Goal: Information Seeking & Learning: Learn about a topic

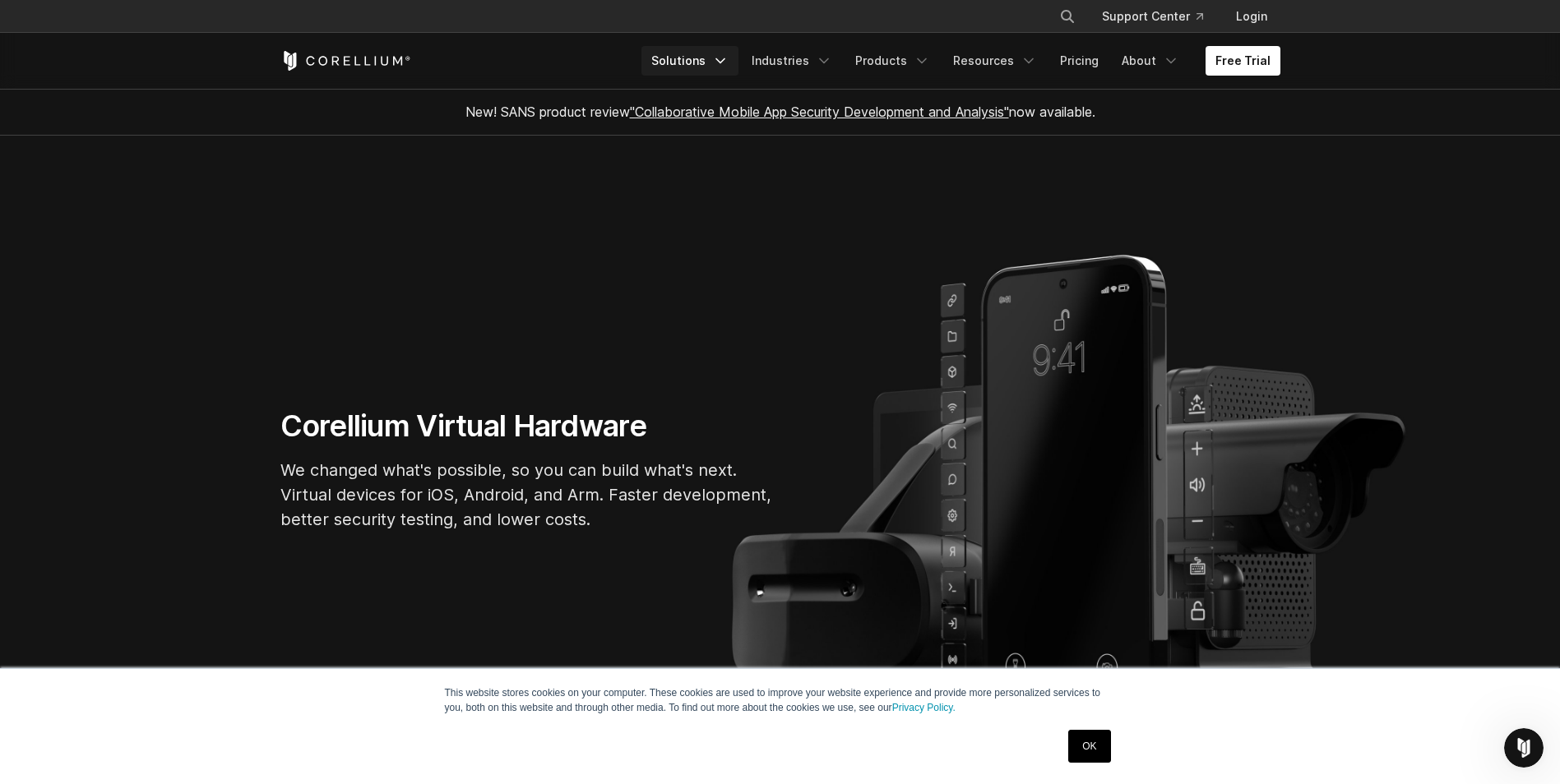
click at [725, 61] on link "Solutions" at bounding box center [690, 61] width 97 height 29
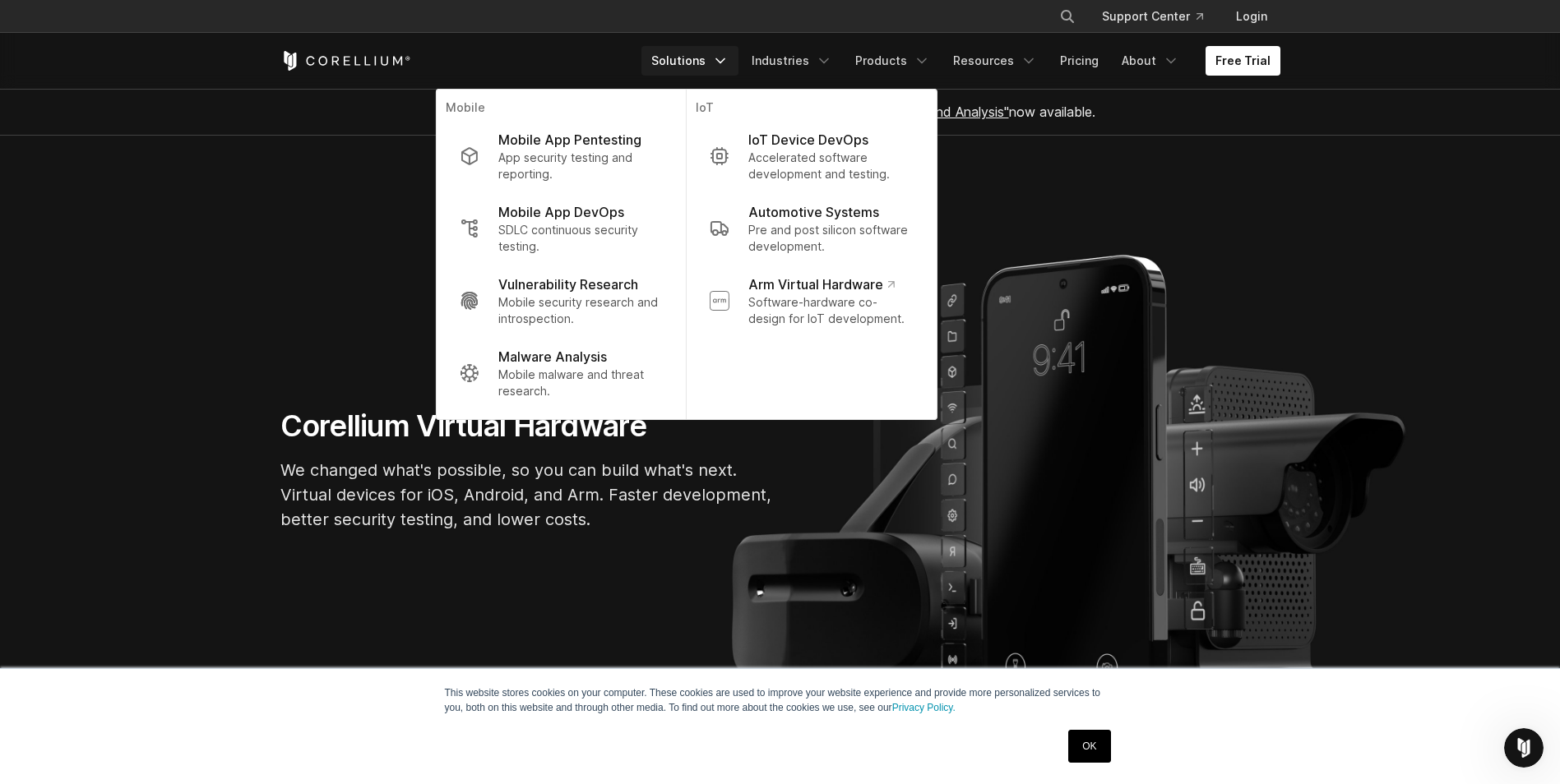
click at [725, 61] on link "Solutions" at bounding box center [690, 61] width 97 height 29
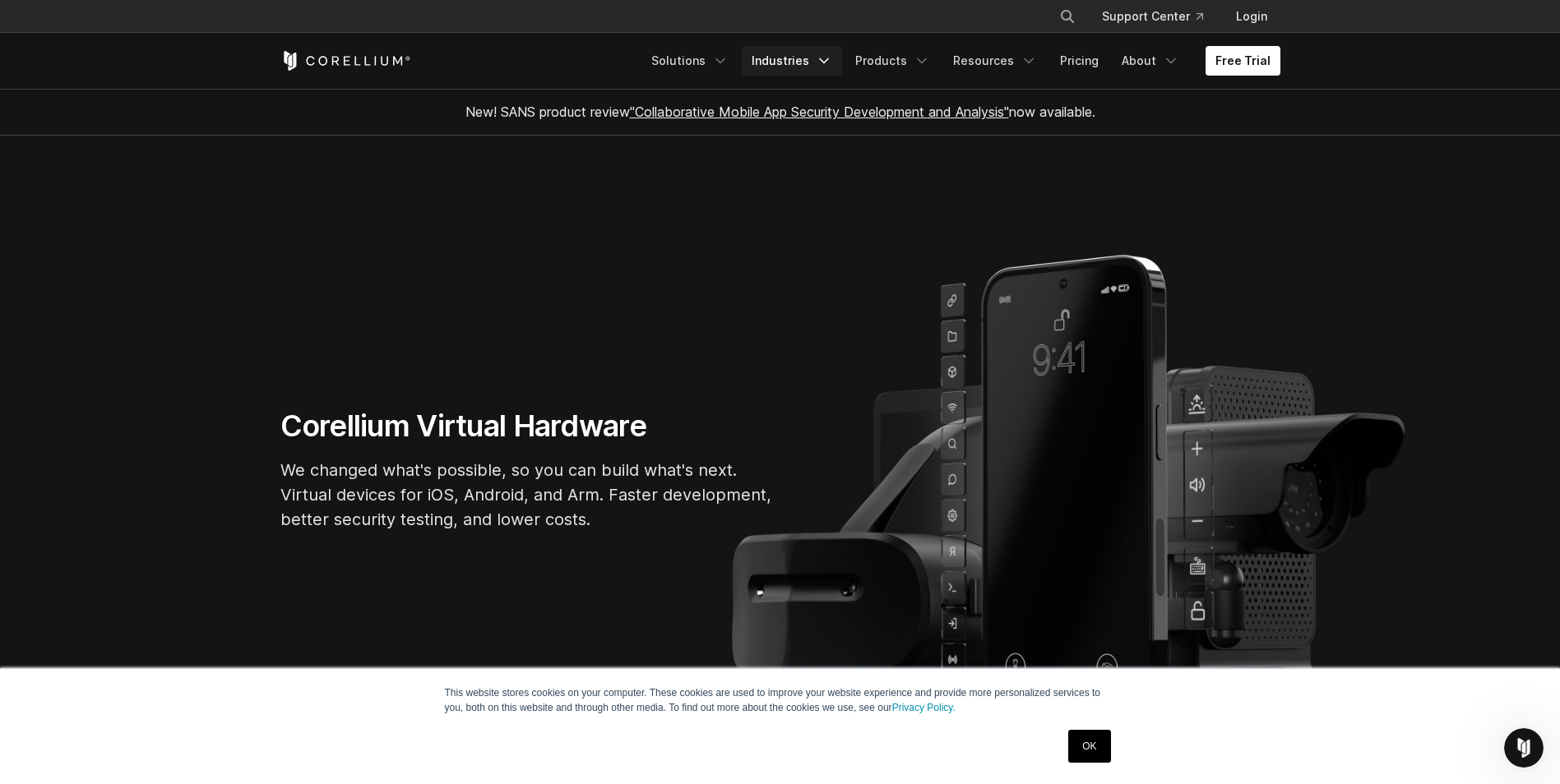
click at [819, 56] on link "Industries" at bounding box center [792, 61] width 100 height 29
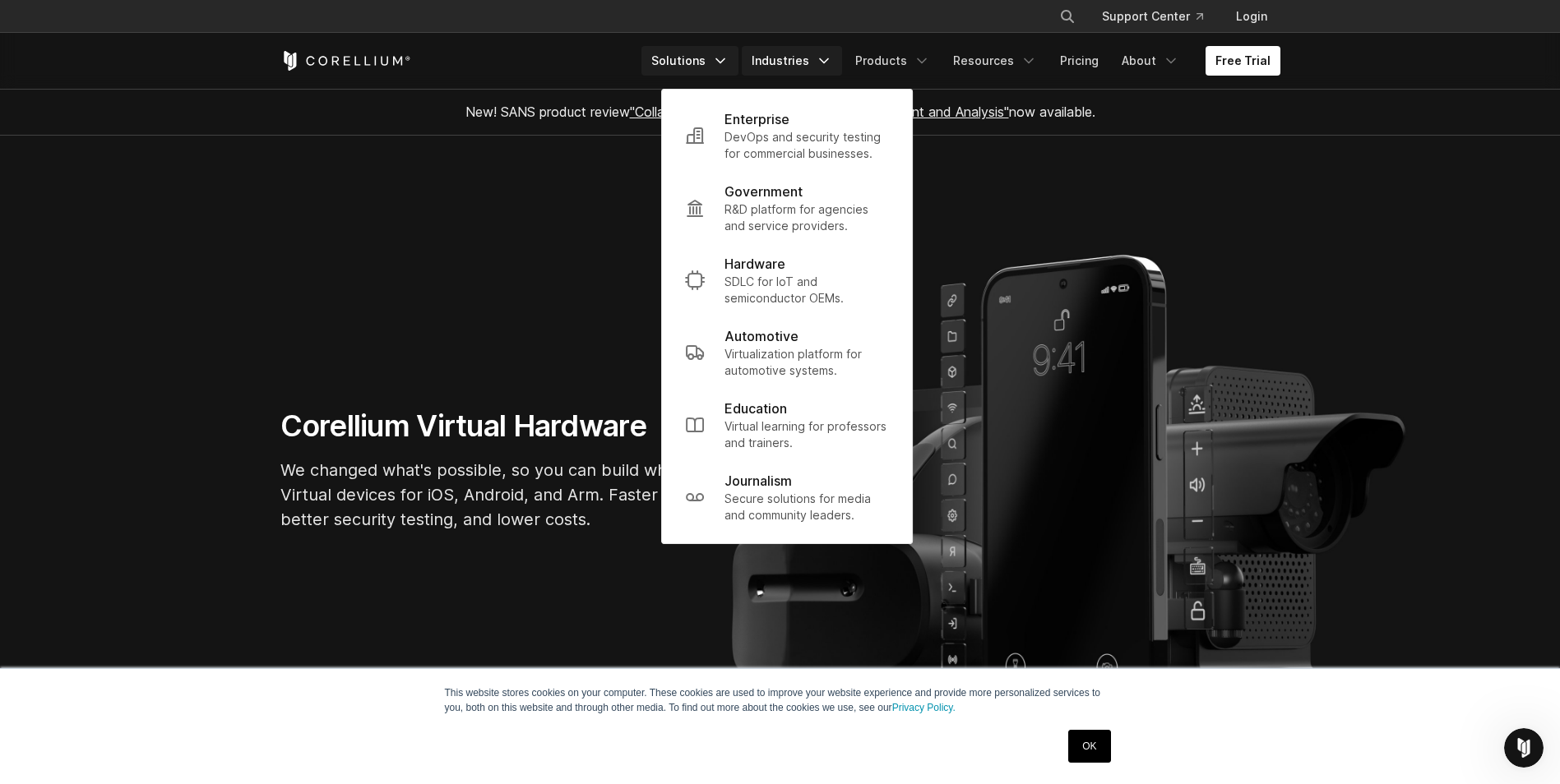
click at [700, 67] on link "Solutions" at bounding box center [690, 61] width 97 height 29
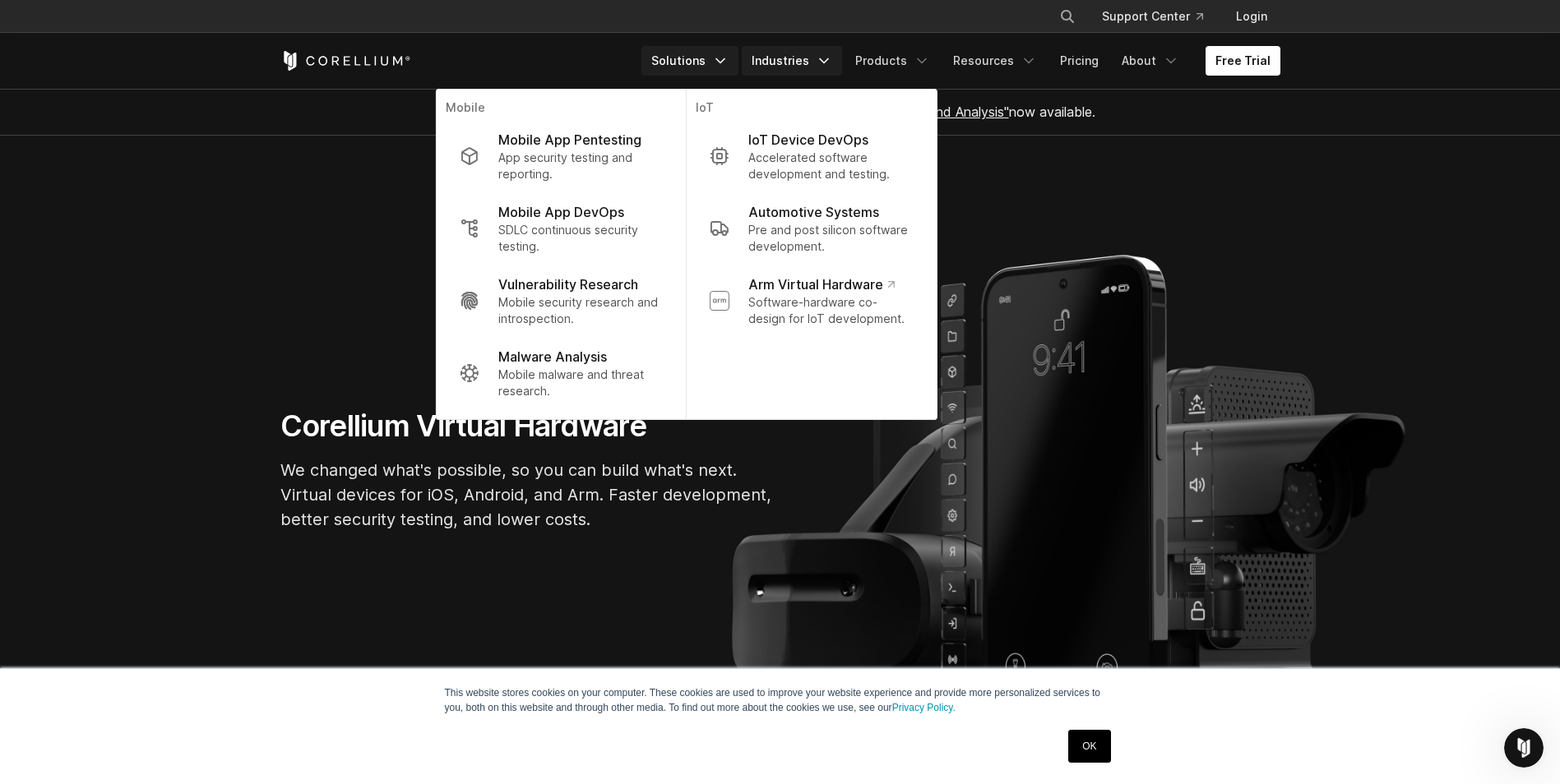
click at [822, 60] on link "Industries" at bounding box center [792, 61] width 100 height 29
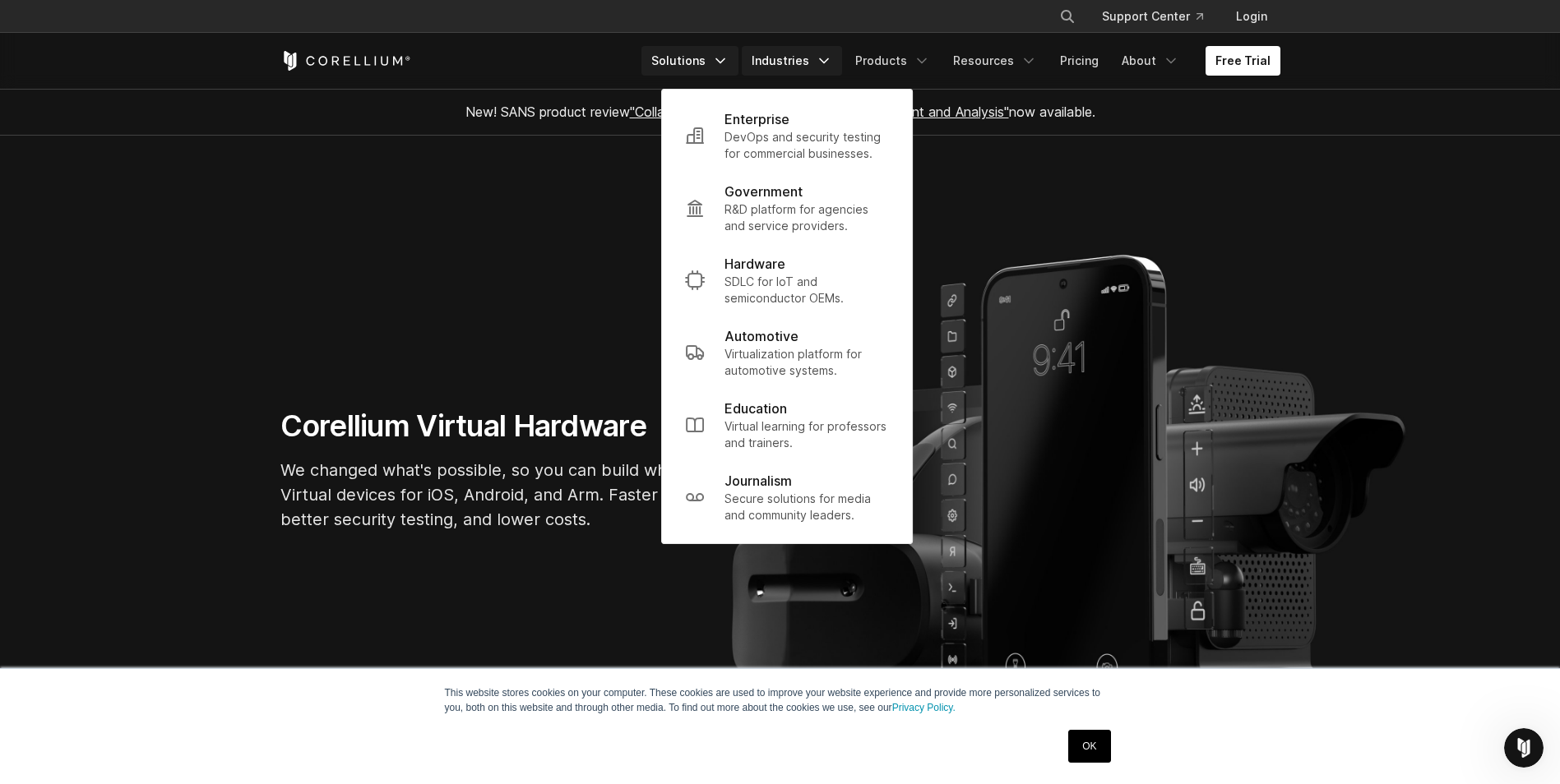
click at [702, 60] on link "Solutions" at bounding box center [690, 61] width 97 height 29
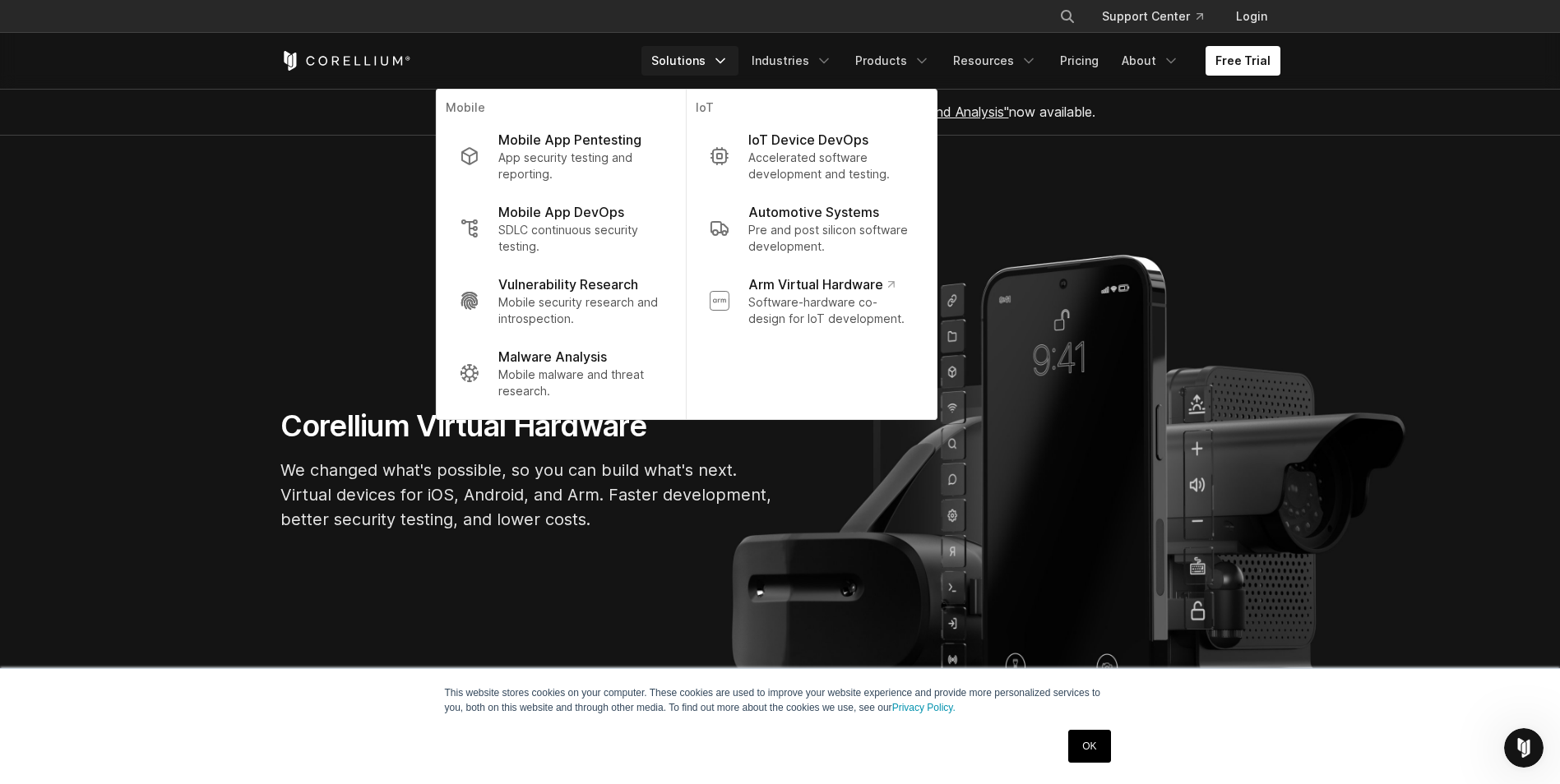
click at [1087, 176] on section "Corellium Virtual Hardware We changed what's possible, so you can build what's …" at bounding box center [780, 477] width 1560 height 683
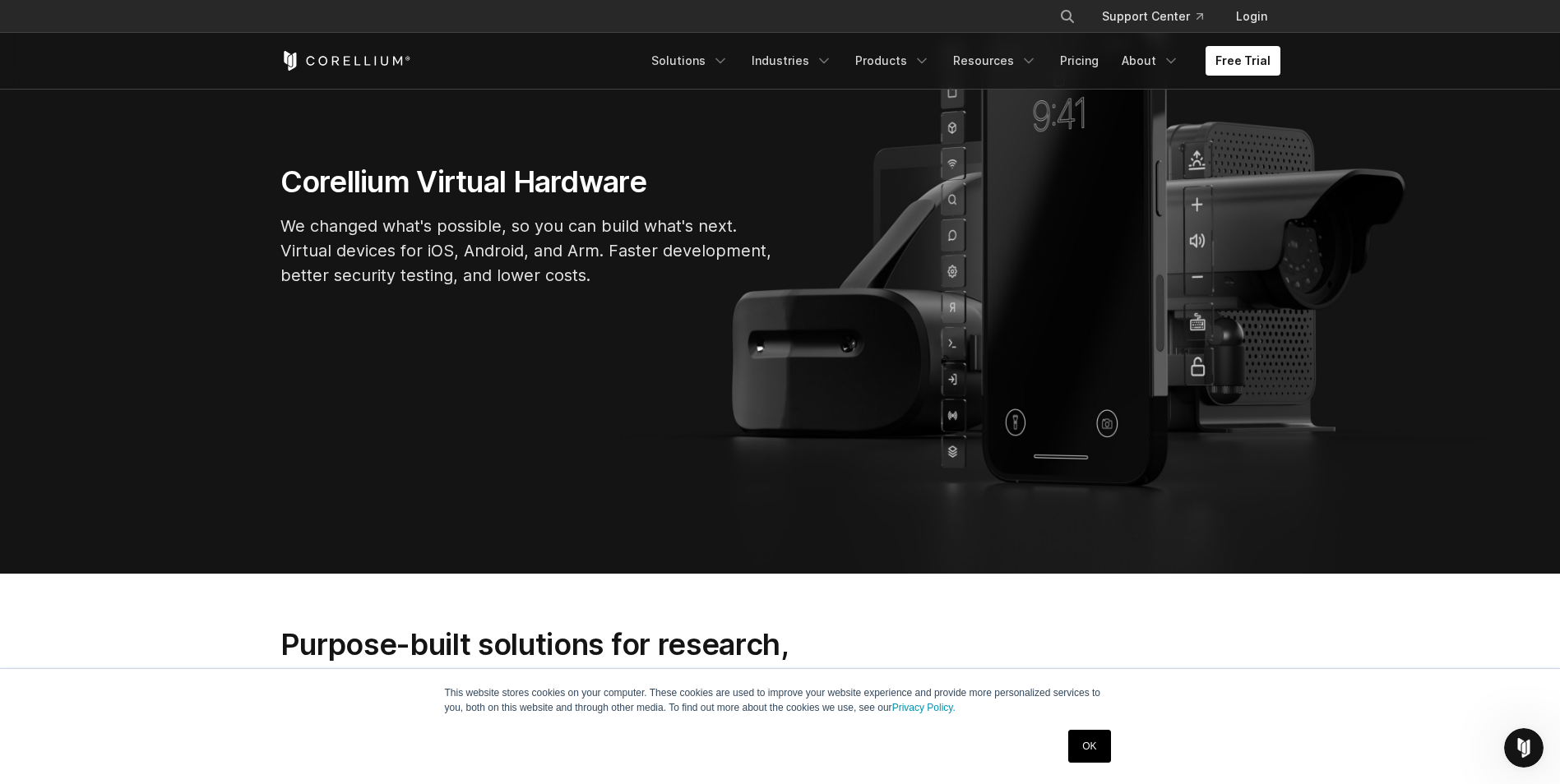
scroll to position [164, 0]
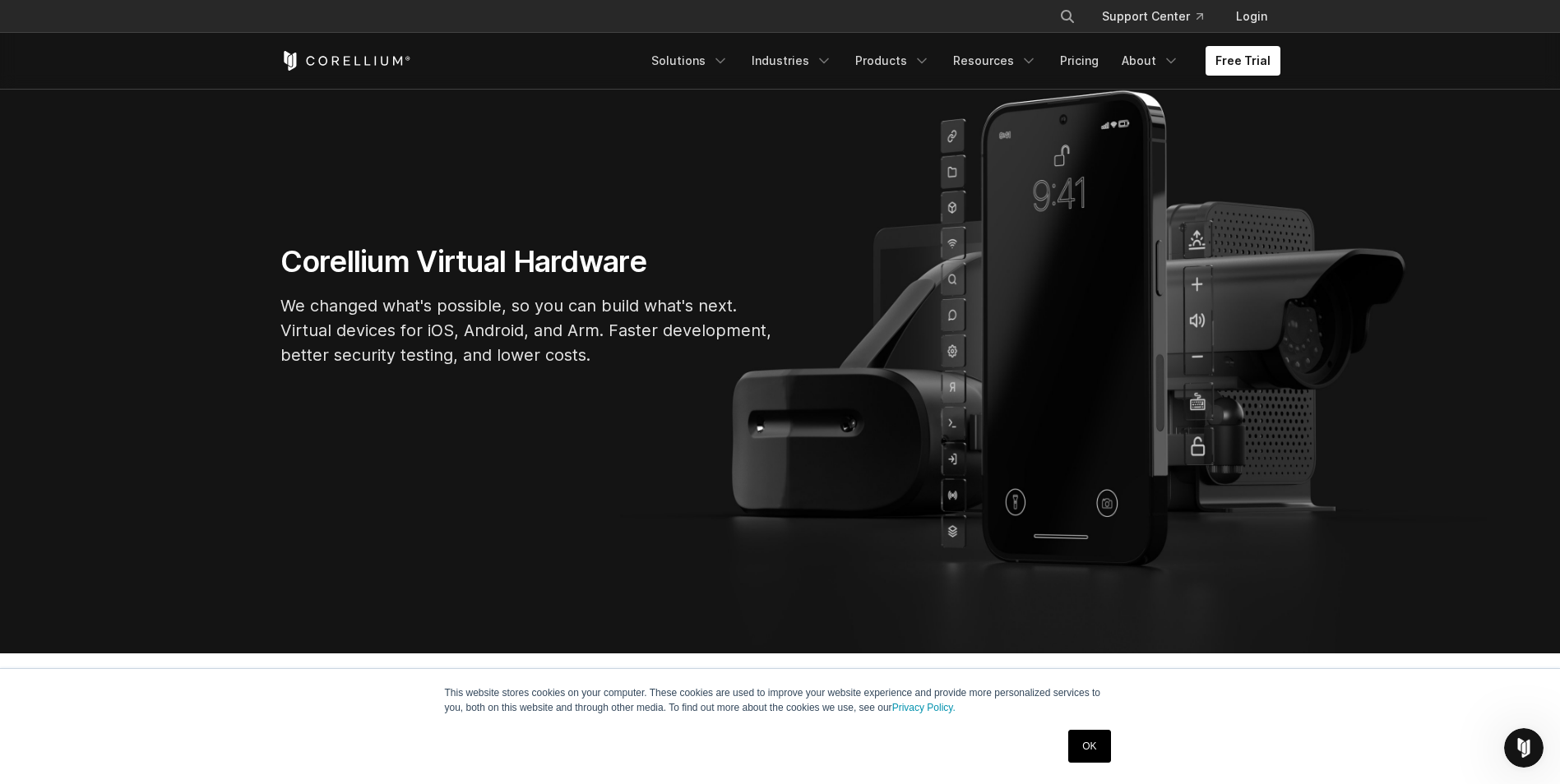
click at [1105, 742] on link "OK" at bounding box center [1089, 747] width 42 height 33
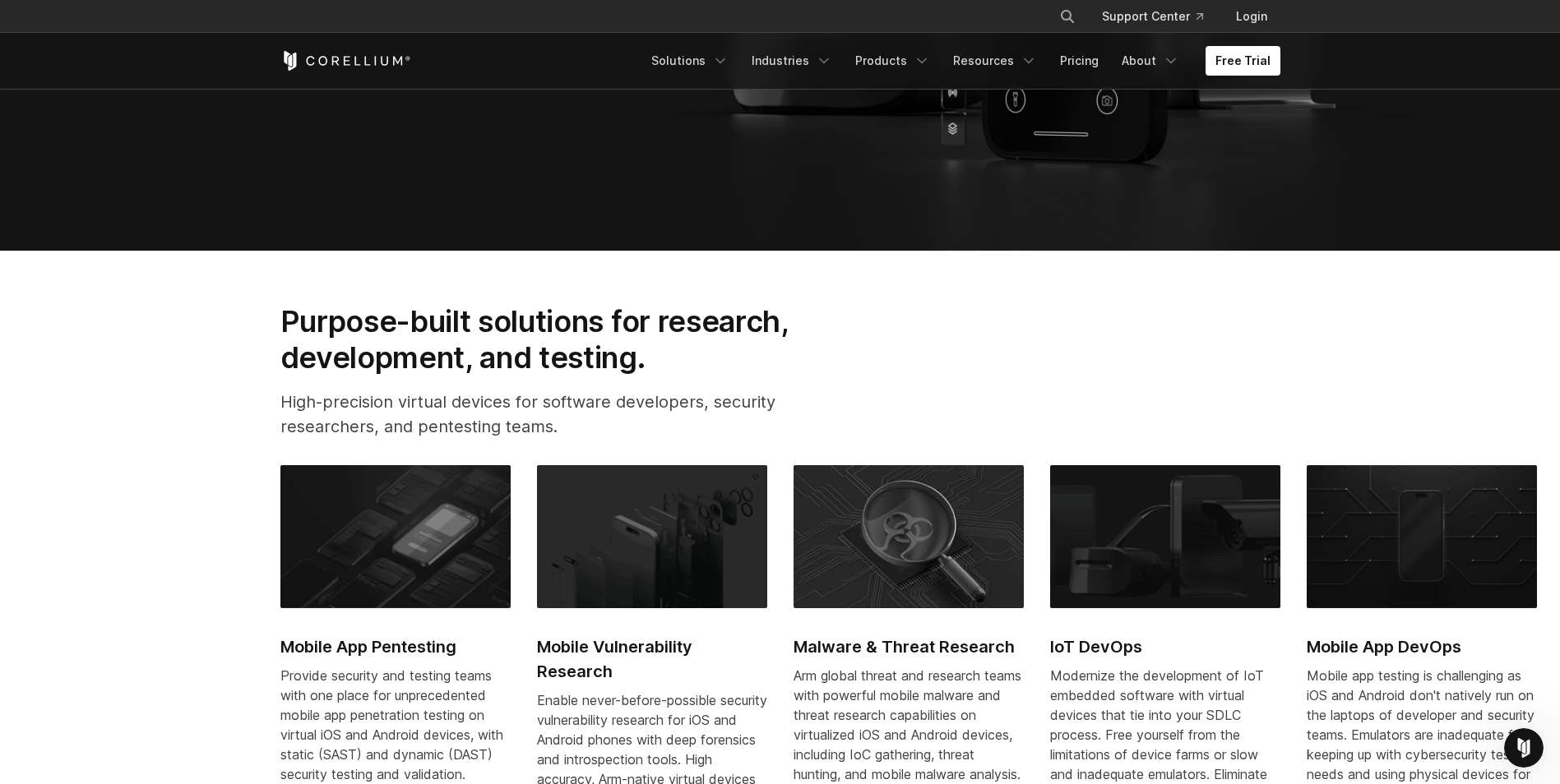
scroll to position [575, 0]
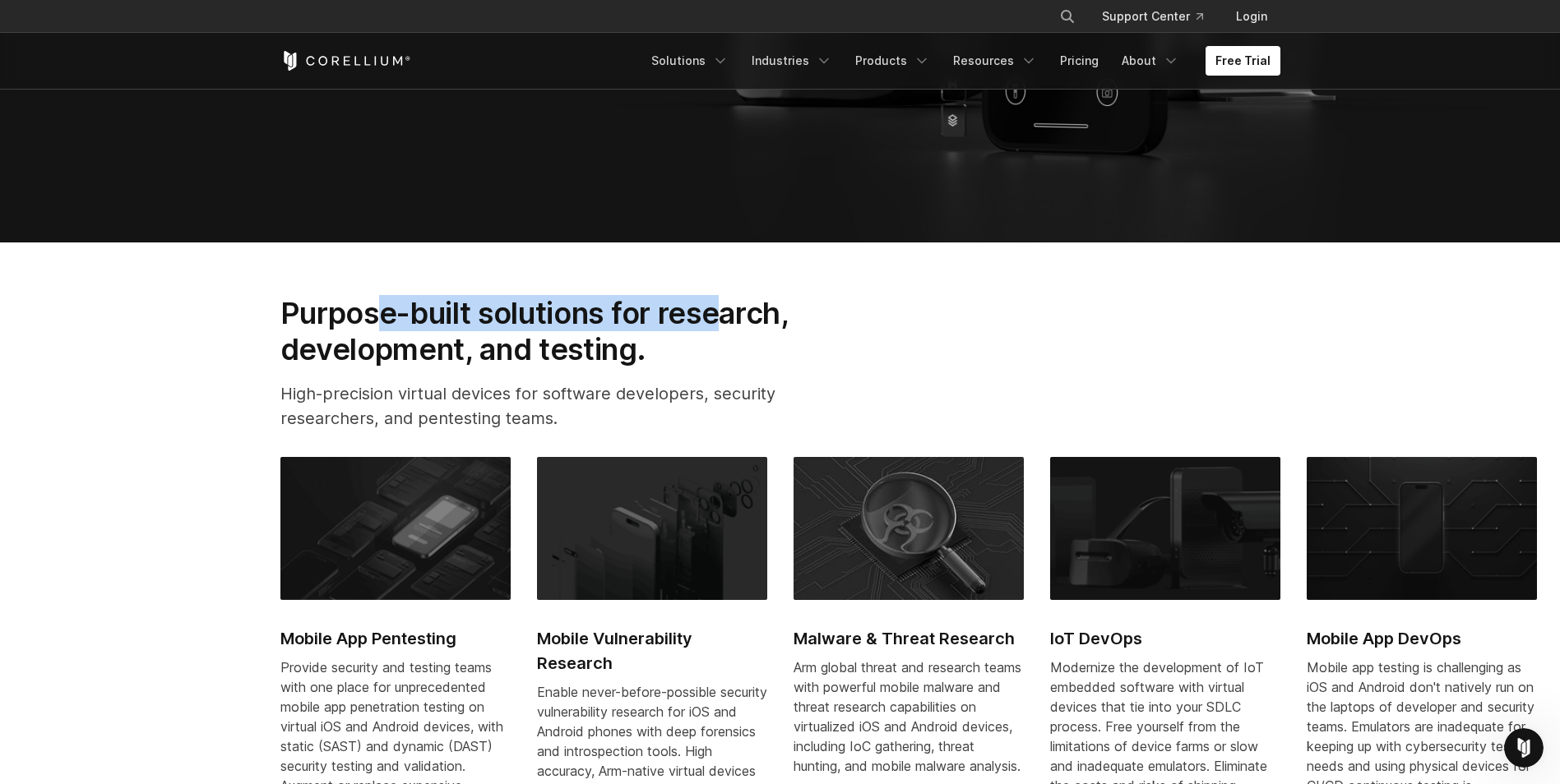
drag, startPoint x: 450, startPoint y: 317, endPoint x: 745, endPoint y: 327, distance: 295.2
click at [741, 325] on h2 "Purpose-built solutions for research, development, and testing." at bounding box center [561, 331] width 561 height 74
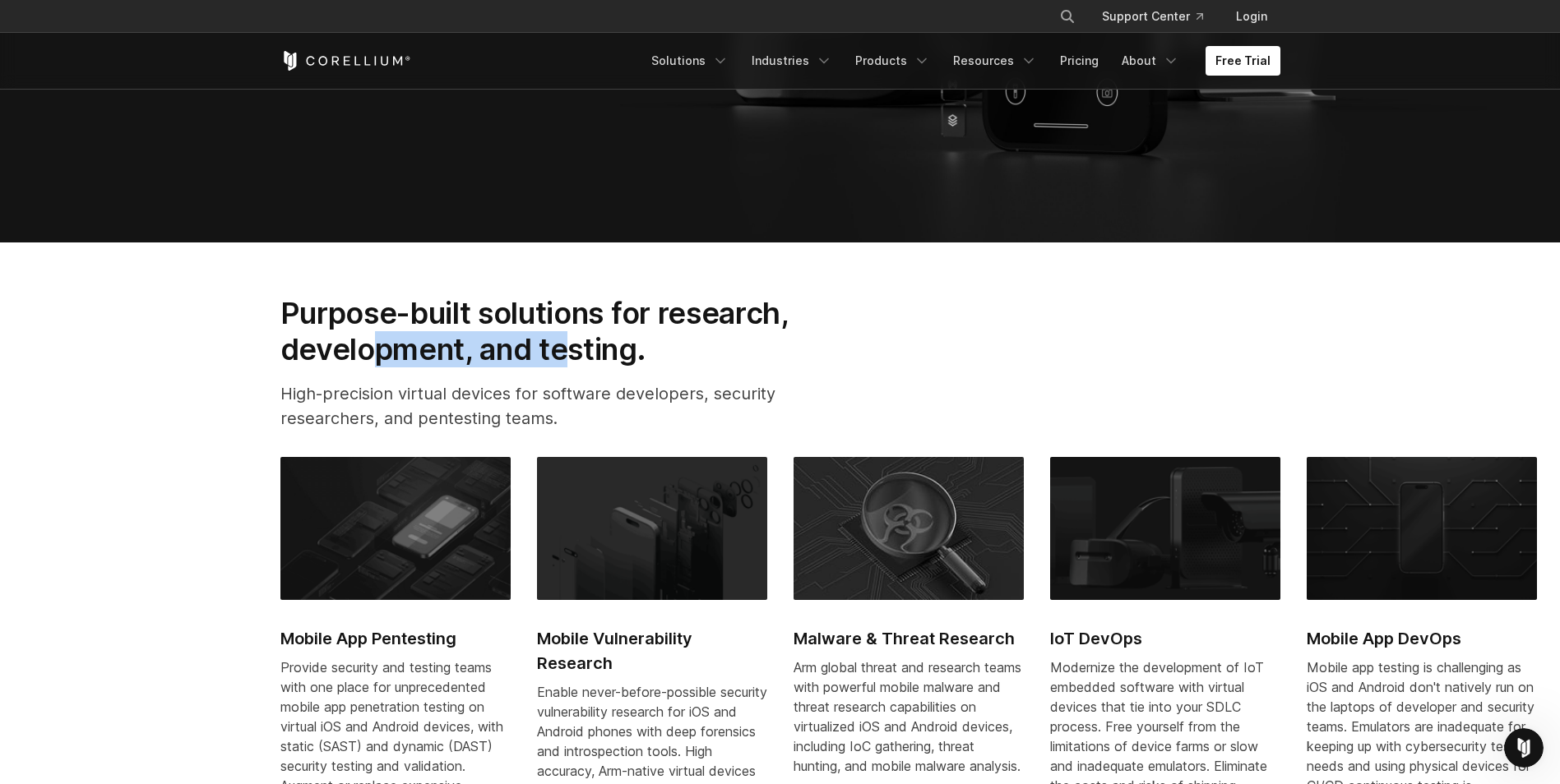
drag, startPoint x: 412, startPoint y: 352, endPoint x: 470, endPoint y: 381, distance: 64.8
click at [587, 353] on h2 "Purpose-built solutions for research, development, and testing." at bounding box center [561, 331] width 561 height 74
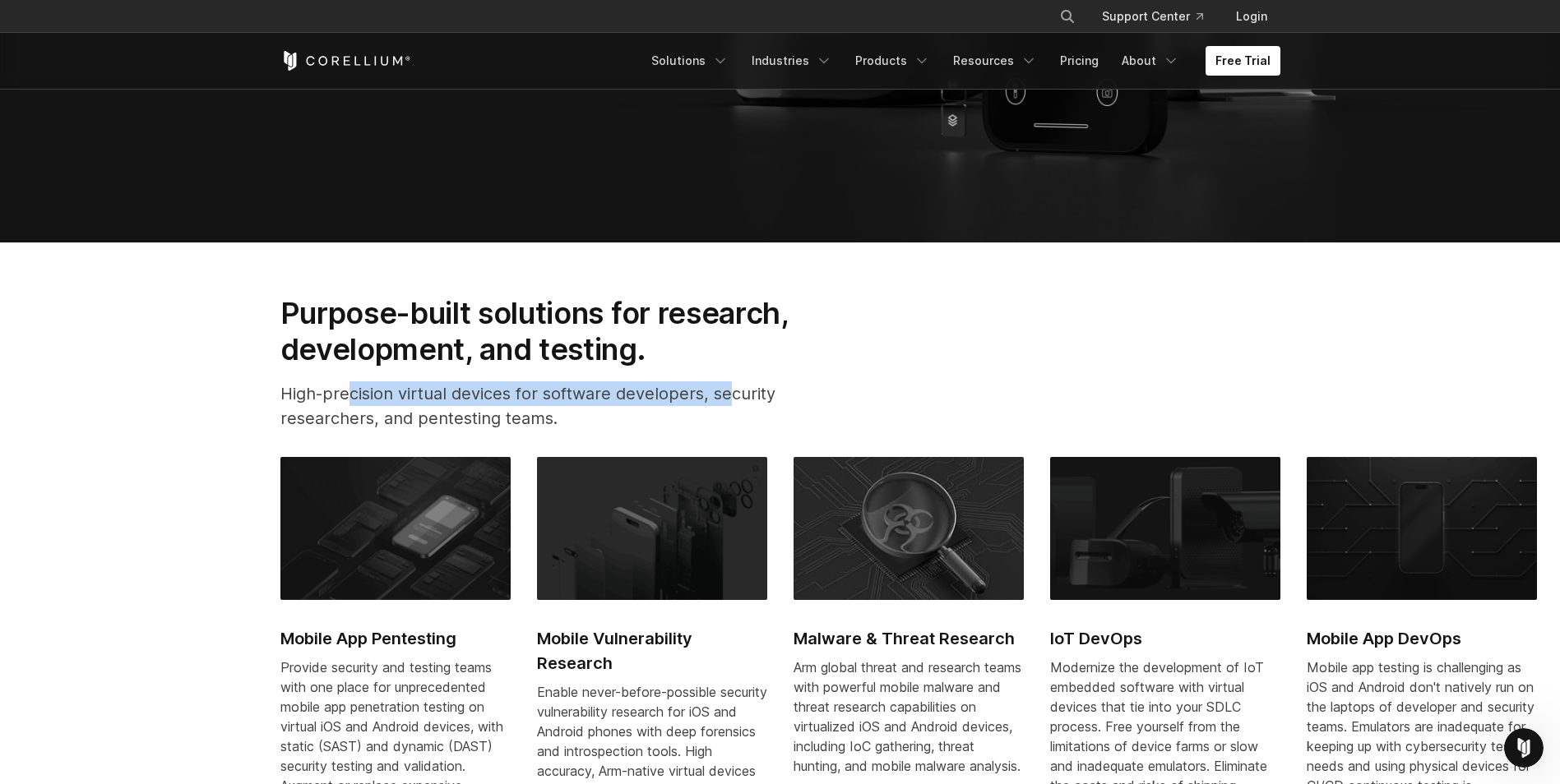
drag, startPoint x: 442, startPoint y: 395, endPoint x: 782, endPoint y: 399, distance: 340.0
click at [750, 398] on p "High-precision virtual devices for software developers, security researchers, a…" at bounding box center [561, 406] width 561 height 49
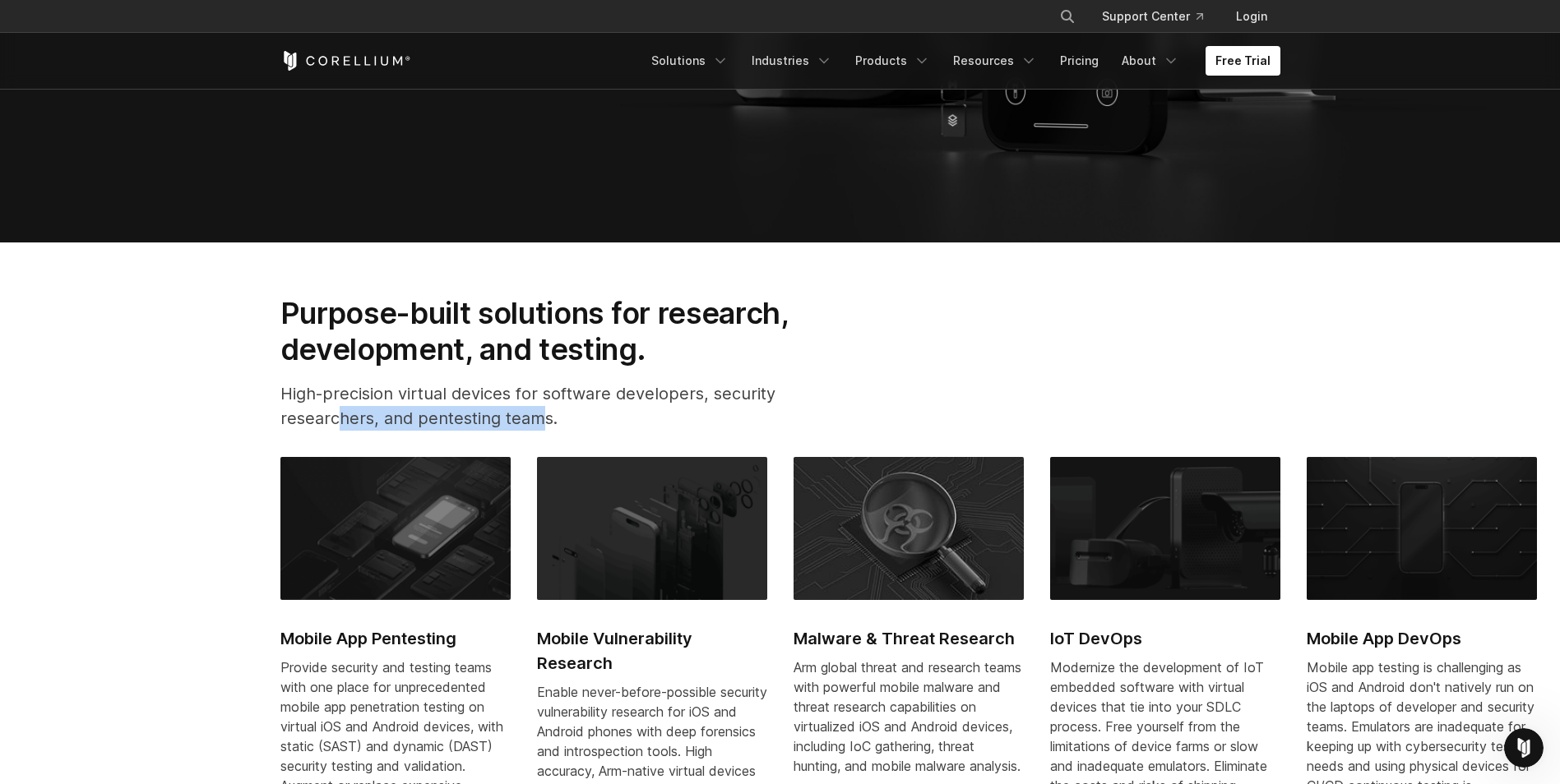
drag, startPoint x: 409, startPoint y: 414, endPoint x: 750, endPoint y: 424, distance: 341.1
click at [559, 419] on p "High-precision virtual devices for software developers, security researchers, a…" at bounding box center [561, 406] width 561 height 49
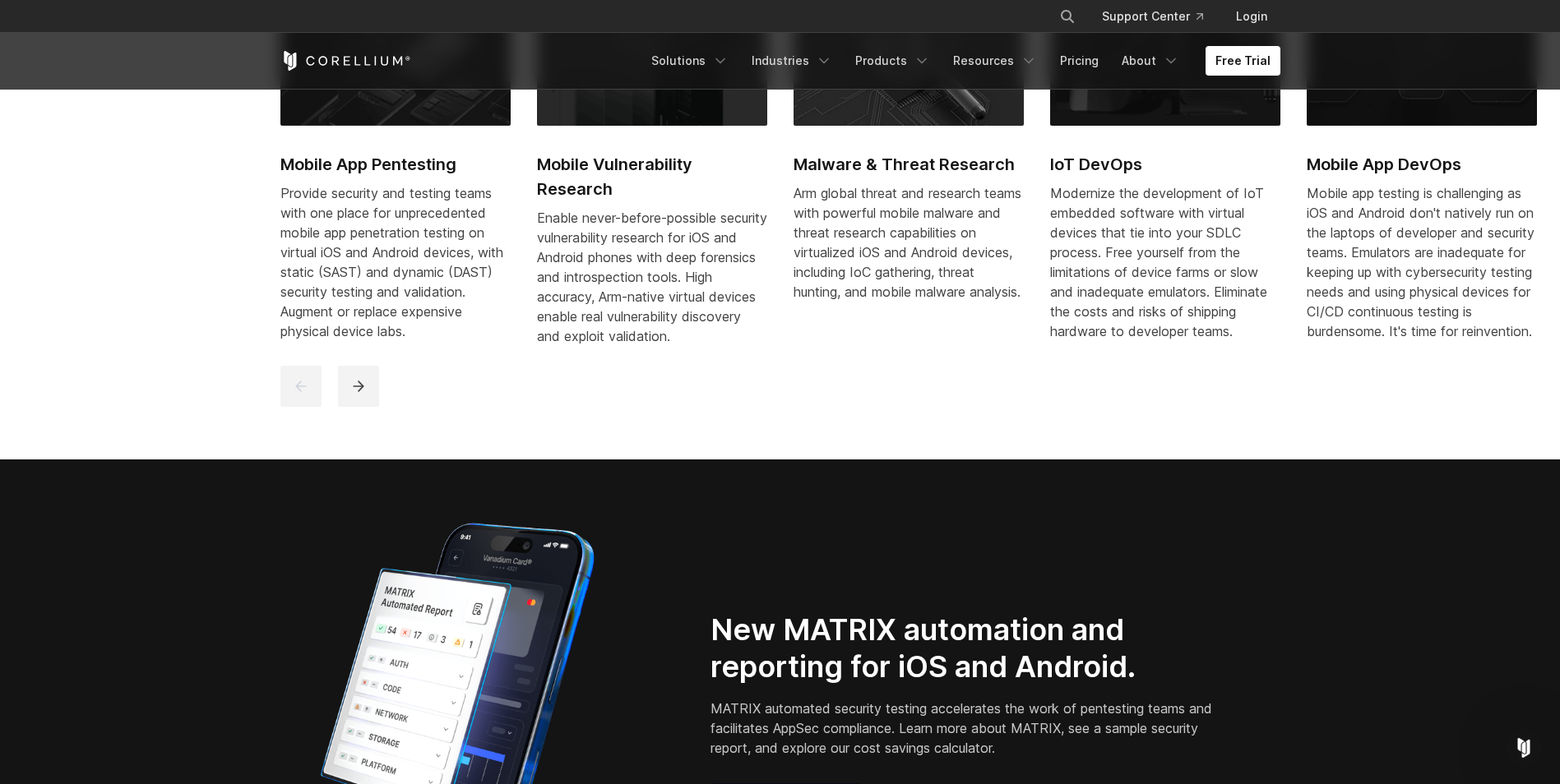
scroll to position [1315, 0]
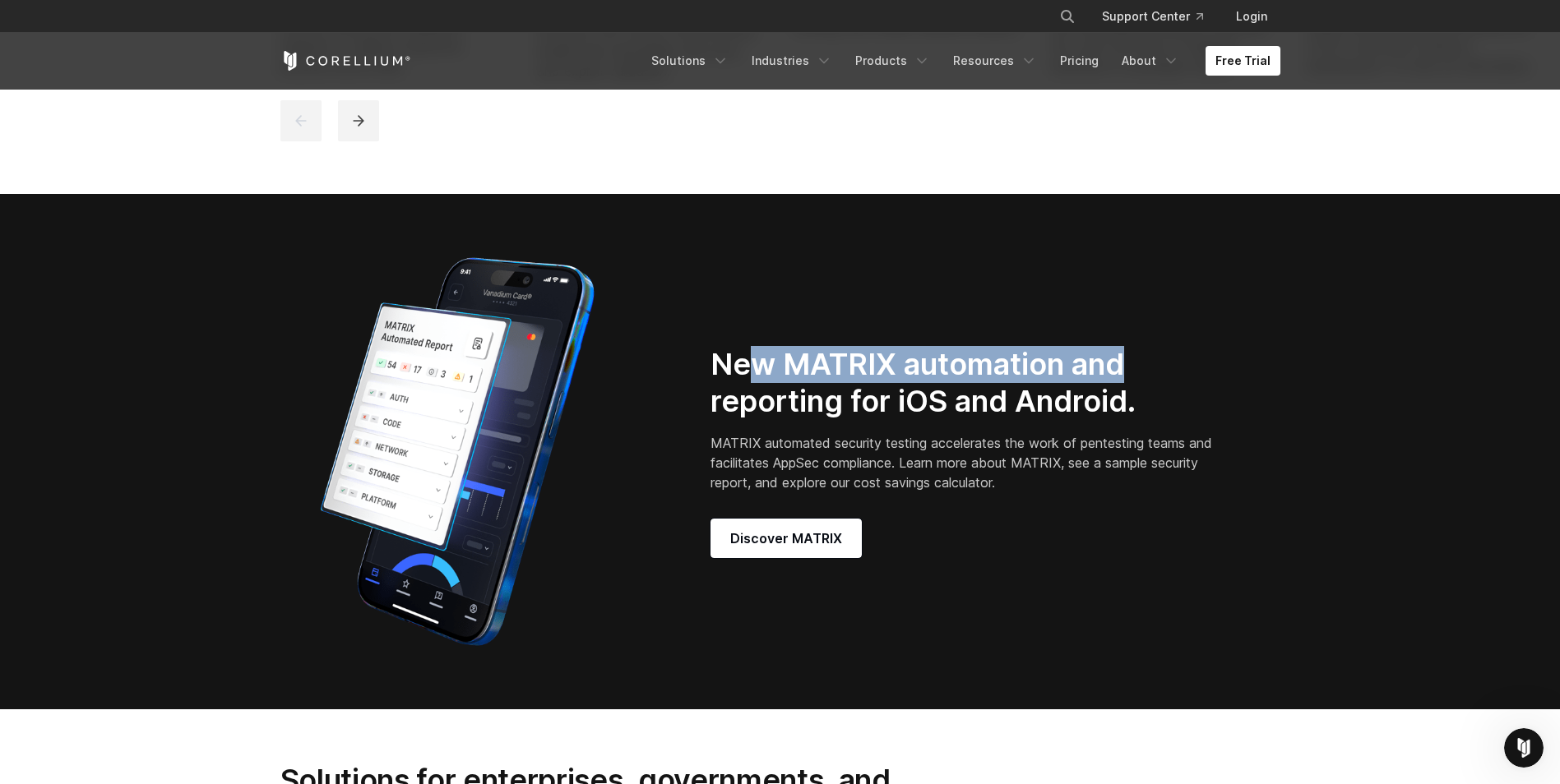
drag, startPoint x: 784, startPoint y: 370, endPoint x: 1164, endPoint y: 373, distance: 380.0
click at [1166, 372] on h2 "New MATRIX automation and reporting for iOS and Android." at bounding box center [964, 383] width 507 height 74
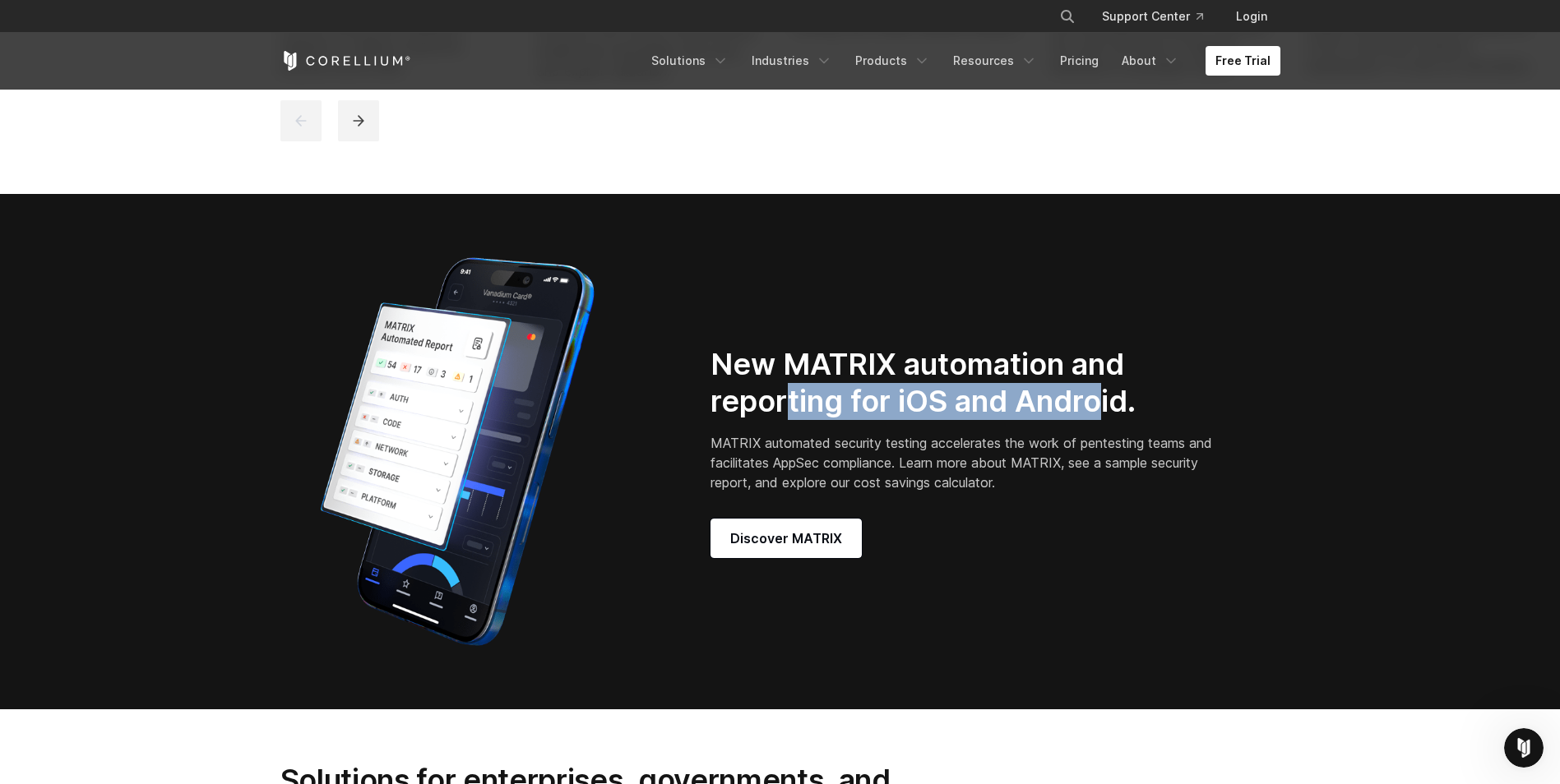
drag, startPoint x: 809, startPoint y: 403, endPoint x: 1043, endPoint y: 436, distance: 236.3
click at [1111, 418] on h2 "New MATRIX automation and reporting for iOS and Android." at bounding box center [964, 383] width 507 height 74
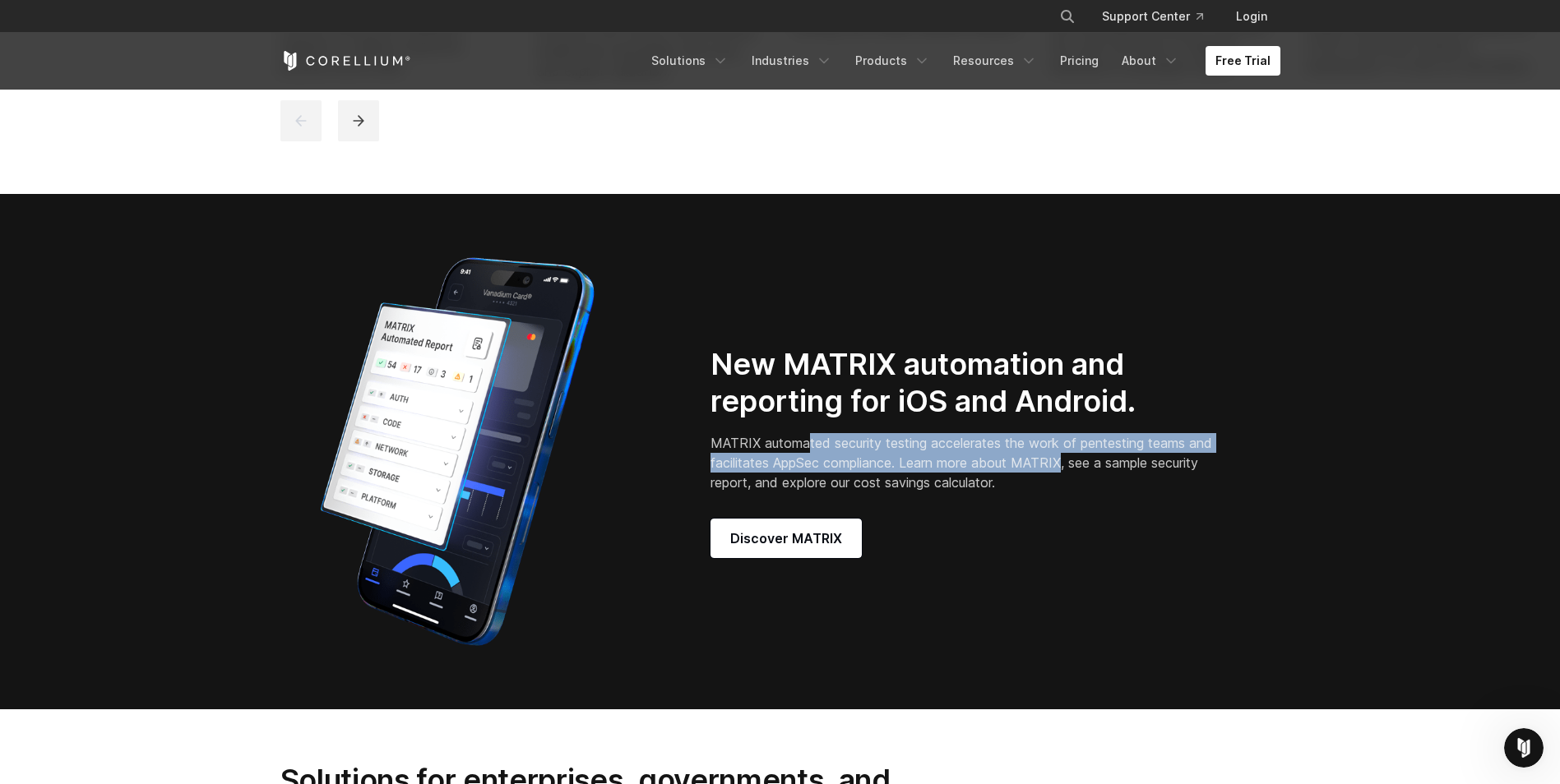
drag, startPoint x: 917, startPoint y: 472, endPoint x: 1145, endPoint y: 477, distance: 228.1
click at [1135, 474] on p "MATRIX automated security testing accelerates the work of pentesting teams and …" at bounding box center [964, 463] width 507 height 59
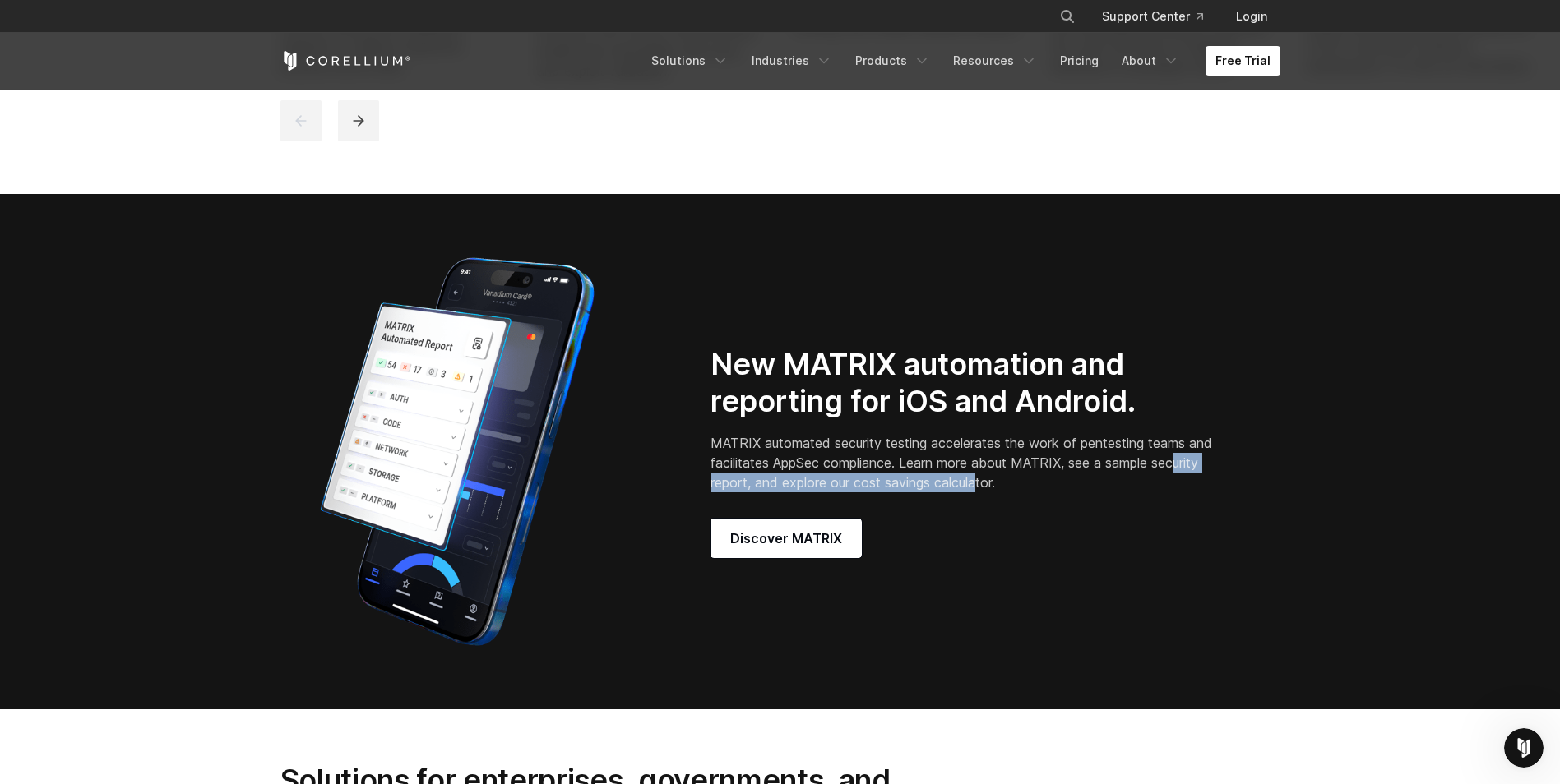
drag, startPoint x: 752, startPoint y: 498, endPoint x: 1061, endPoint y: 496, distance: 309.0
click at [1054, 492] on p "MATRIX automated security testing accelerates the work of pentesting teams and …" at bounding box center [964, 463] width 507 height 59
click at [1061, 492] on p "MATRIX automated security testing accelerates the work of pentesting teams and …" at bounding box center [964, 463] width 507 height 59
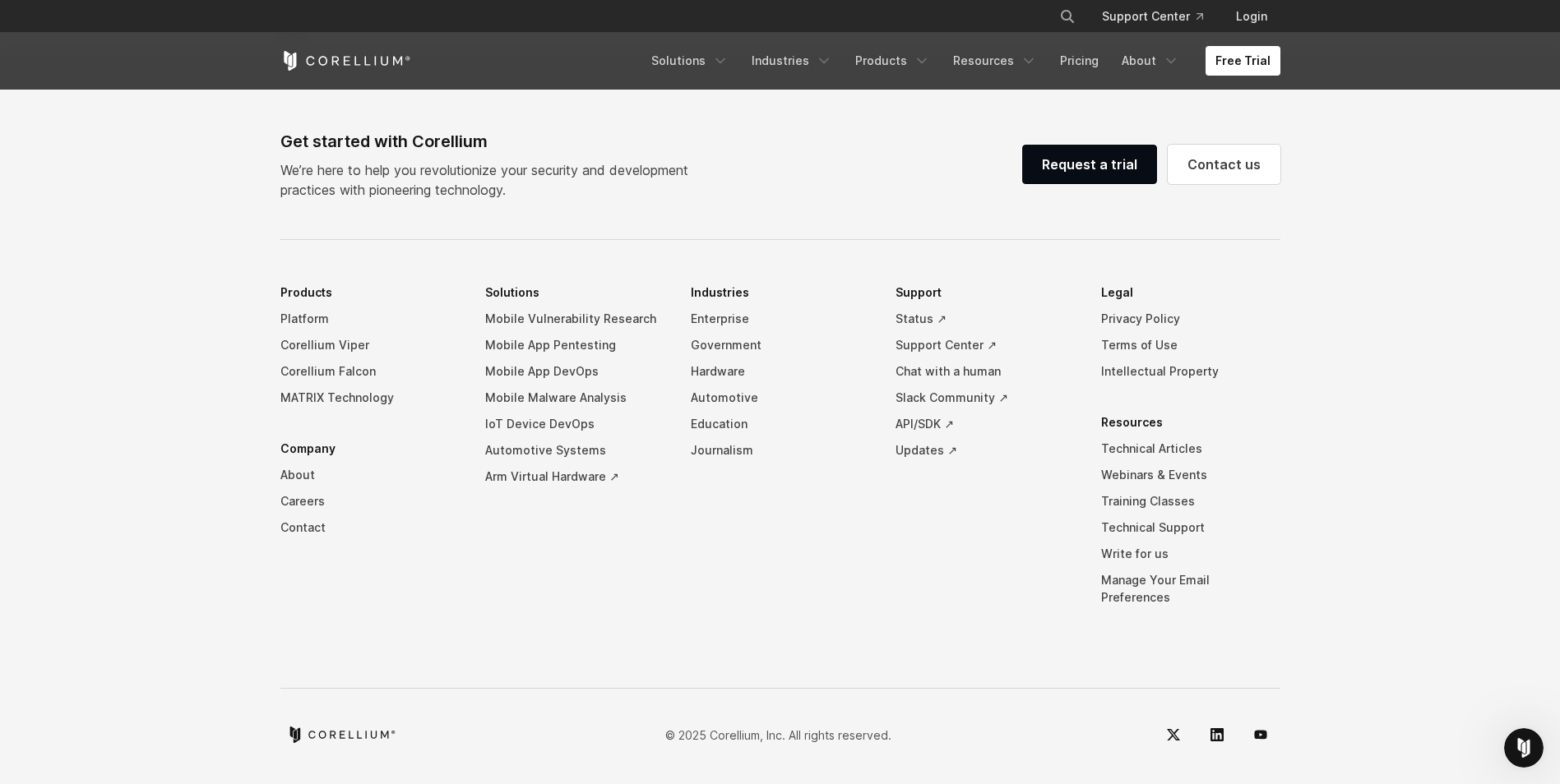
scroll to position [3858, 0]
